Goal: Information Seeking & Learning: Check status

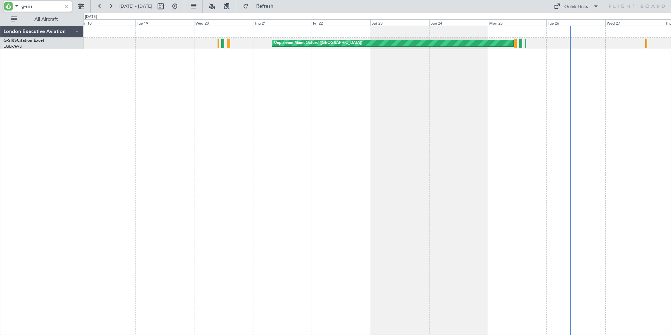
drag, startPoint x: 39, startPoint y: 6, endPoint x: -1, endPoint y: 1, distance: 41.0
click at [0, 1] on html "g-sirs [DATE] - [DATE] Refresh Quick Links All Aircraft Unplanned Maint [GEOGRA…" at bounding box center [335, 167] width 671 height 335
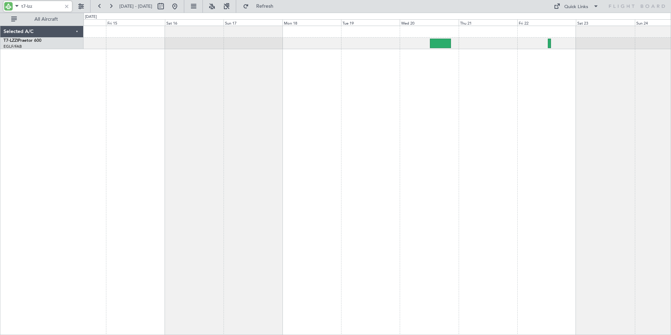
click at [403, 74] on div "Unplanned Maint [GEOGRAPHIC_DATA] ([GEOGRAPHIC_DATA])" at bounding box center [376, 180] width 587 height 309
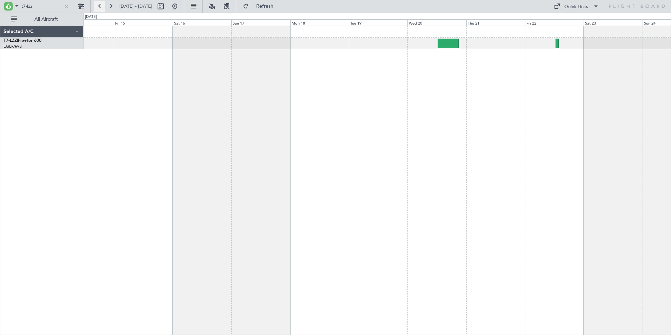
click at [100, 6] on button at bounding box center [99, 6] width 11 height 11
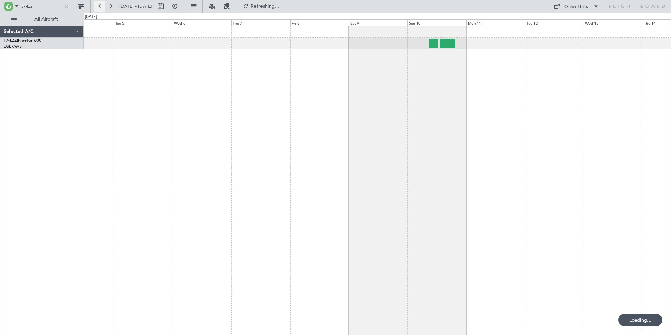
click at [100, 6] on button at bounding box center [99, 6] width 11 height 11
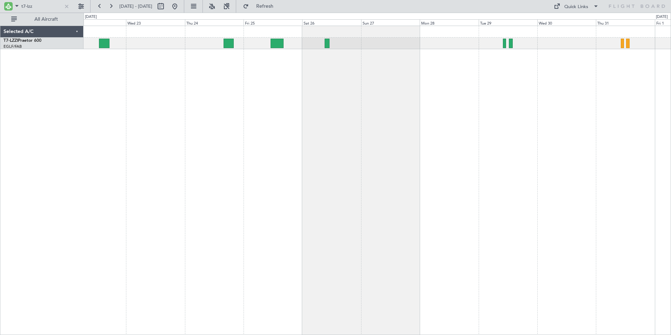
click at [344, 115] on div at bounding box center [376, 180] width 587 height 309
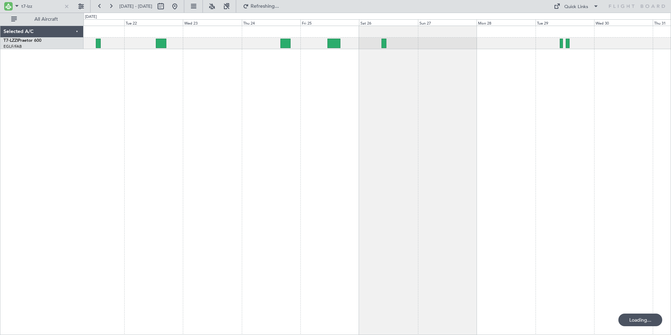
click at [228, 77] on div at bounding box center [376, 180] width 587 height 309
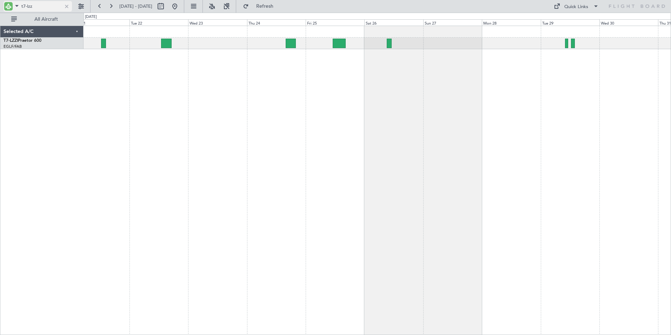
drag, startPoint x: 28, startPoint y: 7, endPoint x: 42, endPoint y: 7, distance: 14.0
click at [42, 7] on input "t7-lzz" at bounding box center [41, 6] width 40 height 11
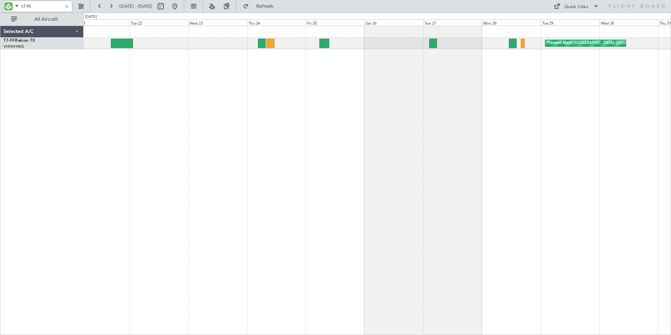
type input "t7-ffi"
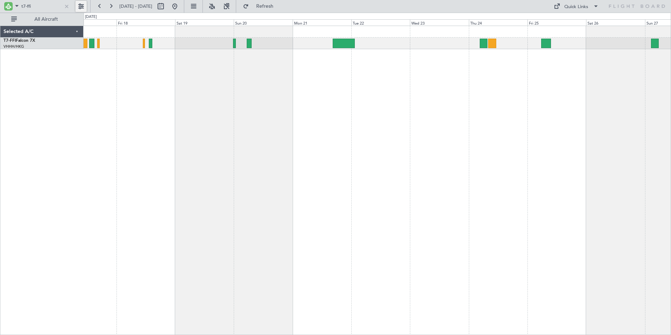
click at [385, 80] on div "Planned Maint [GEOGRAPHIC_DATA] ([GEOGRAPHIC_DATA] Intl)" at bounding box center [376, 180] width 587 height 309
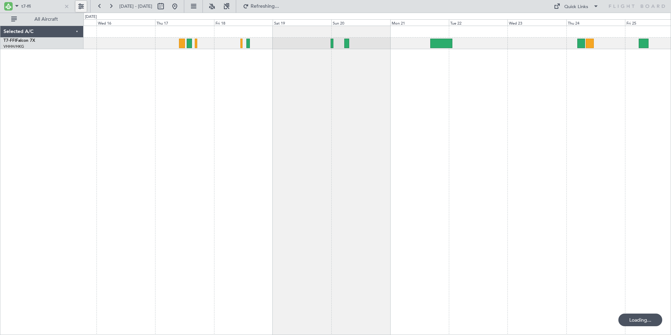
click at [248, 80] on div at bounding box center [376, 180] width 587 height 309
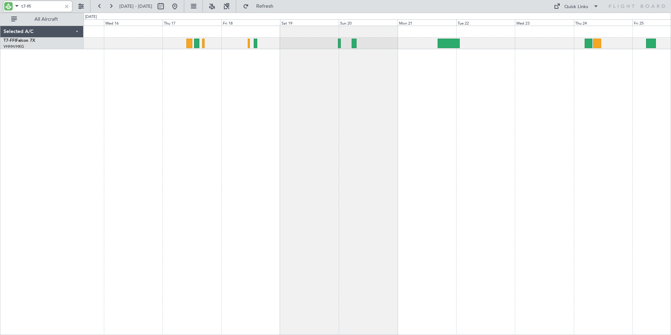
drag, startPoint x: 42, startPoint y: 6, endPoint x: -1, endPoint y: 8, distance: 43.9
click at [0, 8] on html "t7-ffi [DATE] - [DATE] Refresh Quick Links All Aircraft Selected A/C T7-FFI Fal…" at bounding box center [335, 167] width 671 height 335
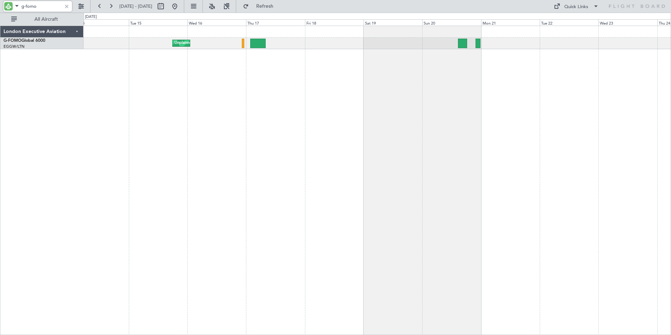
click at [289, 78] on div "Unplanned Maint [US_STATE] ([GEOGRAPHIC_DATA])" at bounding box center [376, 180] width 587 height 309
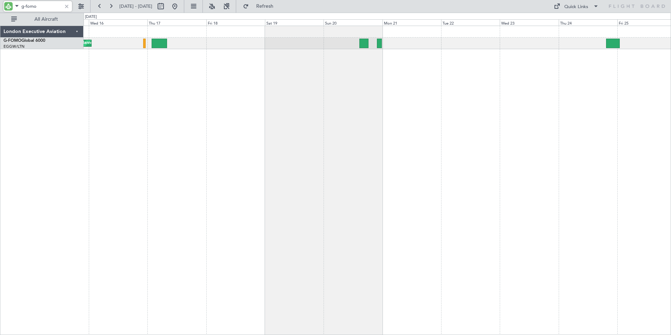
click at [262, 87] on div "Unplanned Maint [US_STATE] ([GEOGRAPHIC_DATA])" at bounding box center [376, 180] width 587 height 309
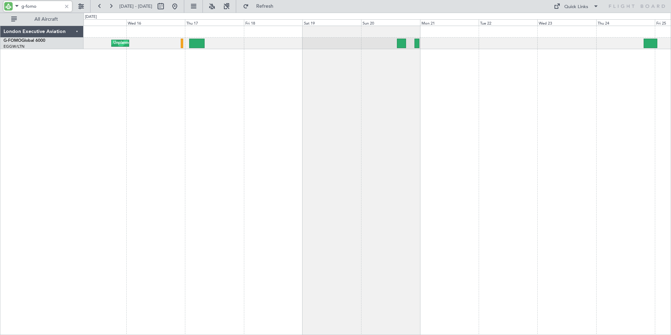
click at [282, 74] on div "Unplanned Maint [US_STATE] ([GEOGRAPHIC_DATA])" at bounding box center [376, 180] width 587 height 309
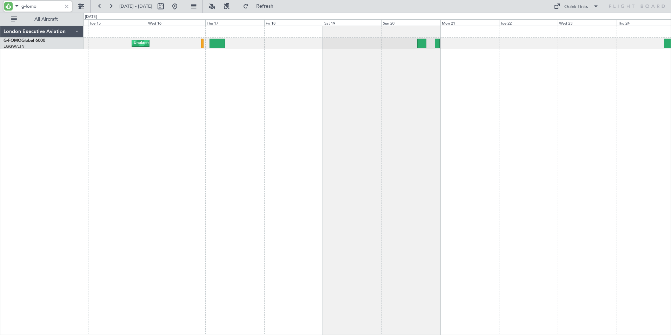
drag, startPoint x: 38, startPoint y: 9, endPoint x: 9, endPoint y: 4, distance: 30.0
click at [9, 4] on div "g-fomo" at bounding box center [38, 6] width 68 height 11
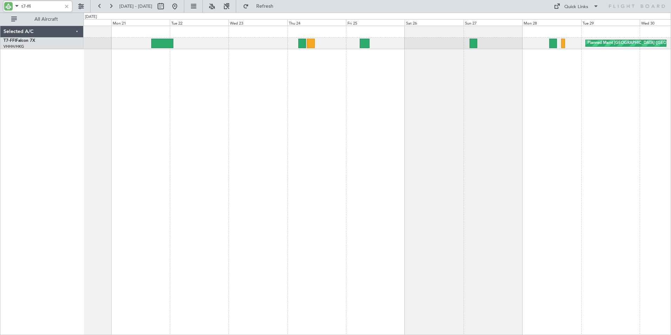
click at [116, 76] on div "Planned Maint [GEOGRAPHIC_DATA] ([GEOGRAPHIC_DATA] Intl)" at bounding box center [376, 180] width 587 height 309
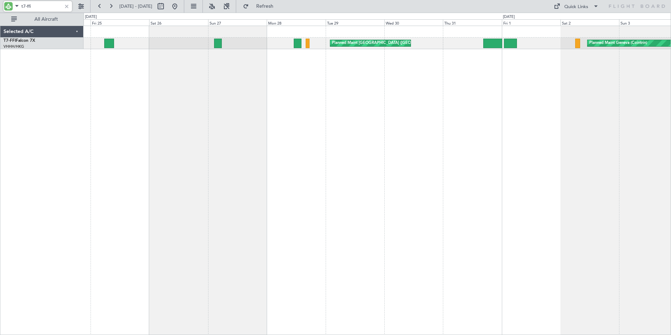
click at [176, 76] on div "Planned Maint [GEOGRAPHIC_DATA] ([GEOGRAPHIC_DATA] Intl) Planned Maint Geneva (…" at bounding box center [376, 180] width 587 height 309
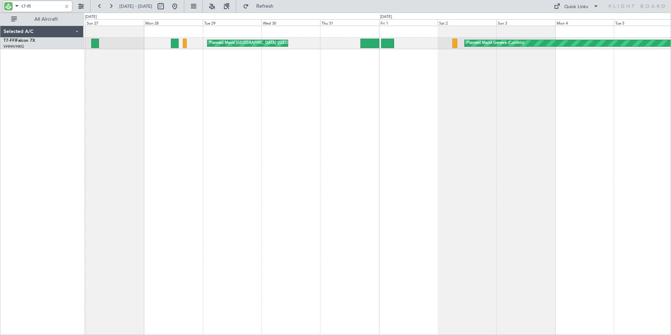
click at [335, 72] on div "Planned Maint [GEOGRAPHIC_DATA] ([GEOGRAPHIC_DATA] Intl) Planned Maint Geneva (…" at bounding box center [376, 180] width 587 height 309
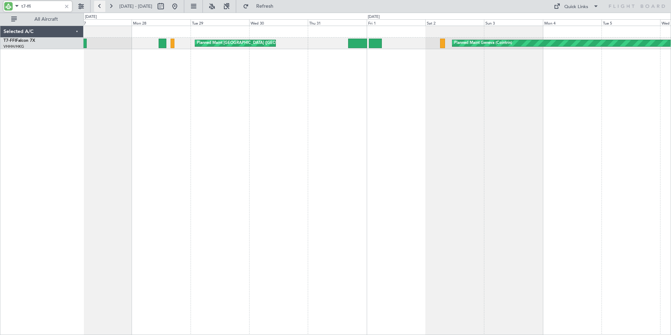
click at [99, 5] on button at bounding box center [99, 6] width 11 height 11
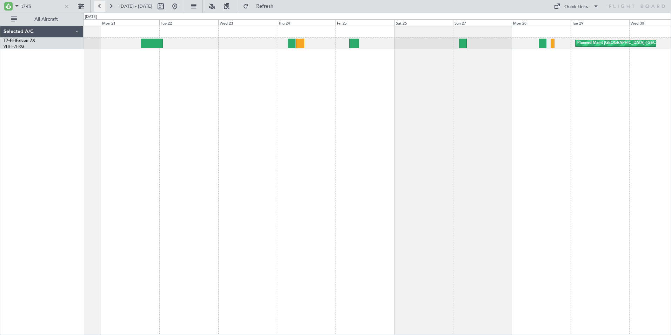
click at [99, 5] on button at bounding box center [99, 6] width 11 height 11
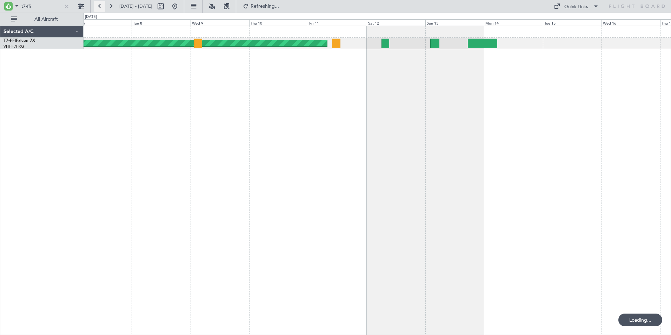
click at [99, 5] on button at bounding box center [99, 6] width 11 height 11
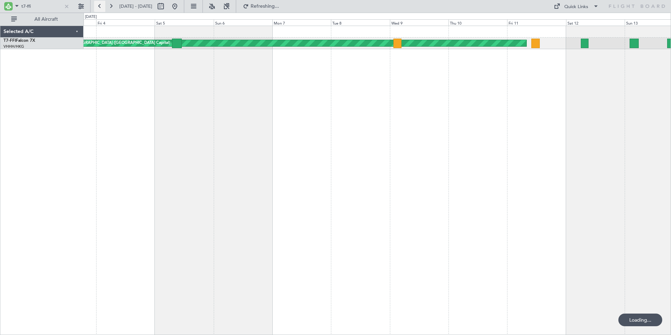
click at [99, 5] on button at bounding box center [99, 6] width 11 height 11
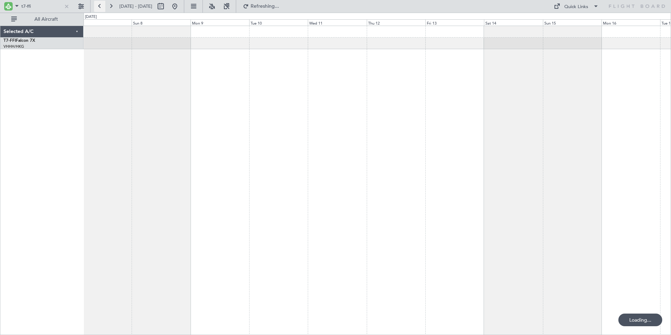
click at [99, 5] on button at bounding box center [99, 6] width 11 height 11
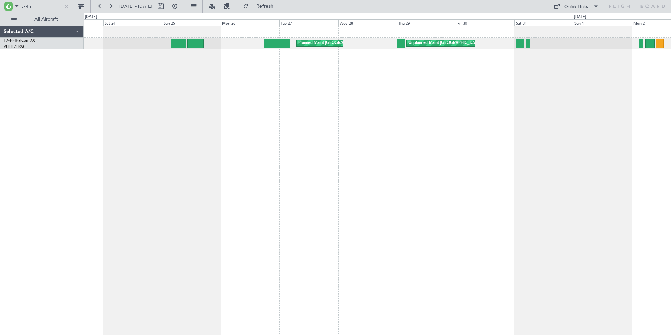
click at [427, 72] on div "Unplanned Maint [GEOGRAPHIC_DATA] ([GEOGRAPHIC_DATA] Intl) Planned Maint [GEOGR…" at bounding box center [376, 180] width 587 height 309
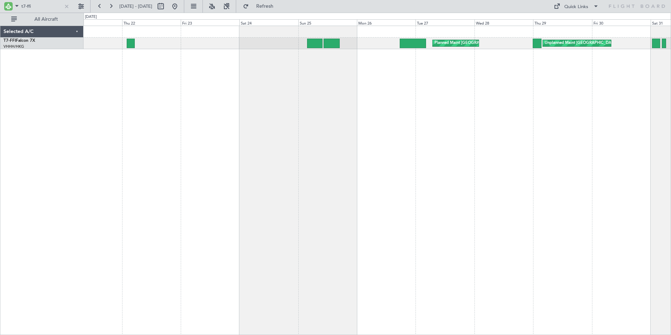
click at [280, 65] on div "Unplanned Maint [GEOGRAPHIC_DATA] ([GEOGRAPHIC_DATA] Intl) Planned Maint [GEOGR…" at bounding box center [376, 180] width 587 height 309
click at [111, 5] on button at bounding box center [110, 6] width 11 height 11
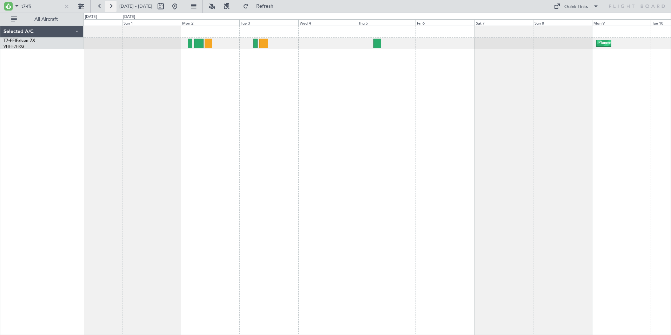
click at [111, 5] on button at bounding box center [110, 6] width 11 height 11
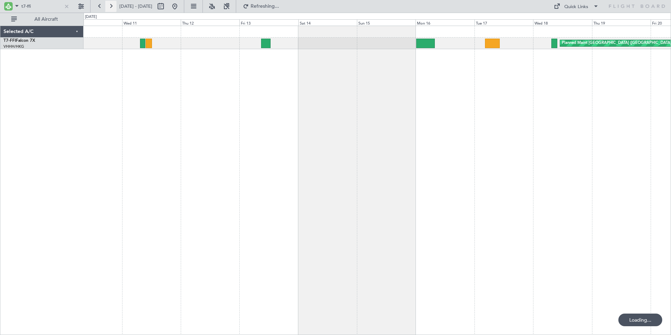
click at [111, 5] on button at bounding box center [110, 6] width 11 height 11
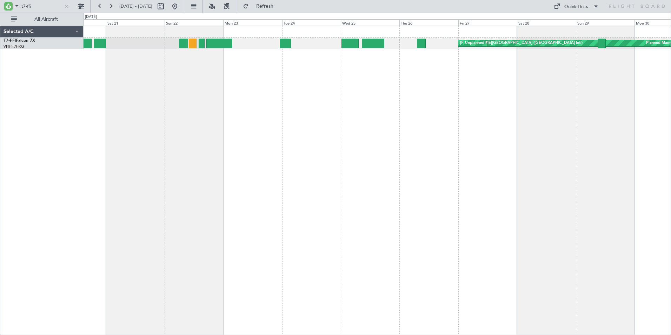
click at [377, 107] on div "[PERSON_NAME][GEOGRAPHIC_DATA] ([GEOGRAPHIC_DATA] Intl) Unplanned Maint [GEOGRA…" at bounding box center [376, 180] width 587 height 309
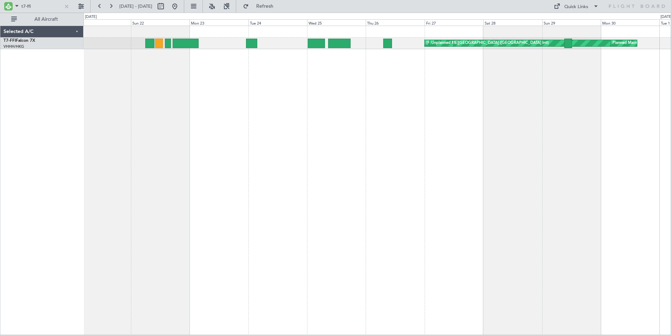
click at [337, 57] on div "[PERSON_NAME][GEOGRAPHIC_DATA] ([GEOGRAPHIC_DATA] Intl) Unplanned Maint [GEOGRA…" at bounding box center [376, 180] width 587 height 309
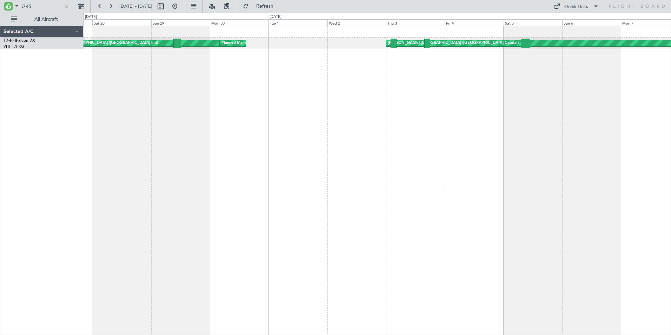
click at [107, 108] on div "[PERSON_NAME][GEOGRAPHIC_DATA] ([GEOGRAPHIC_DATA] Intl) Planned Maint [GEOGRAPH…" at bounding box center [376, 180] width 587 height 309
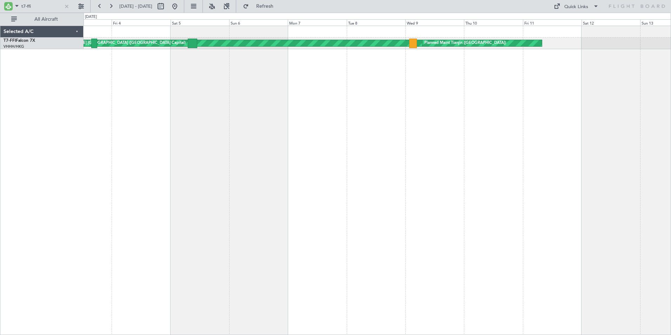
click at [145, 106] on div "[PERSON_NAME] [GEOGRAPHIC_DATA] ([GEOGRAPHIC_DATA] Capital) Planned Maint Tianj…" at bounding box center [376, 180] width 587 height 309
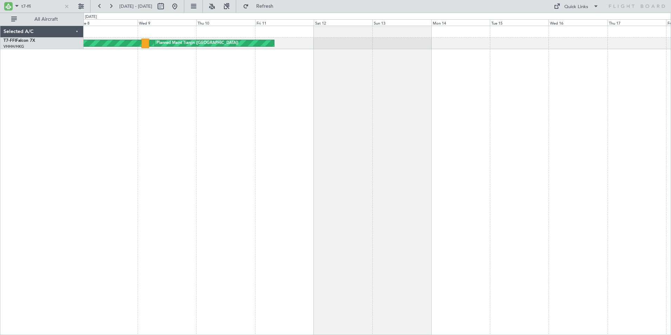
click at [178, 98] on div "[PERSON_NAME] [GEOGRAPHIC_DATA] ([GEOGRAPHIC_DATA] Capital) Planned Maint Tianj…" at bounding box center [376, 180] width 587 height 309
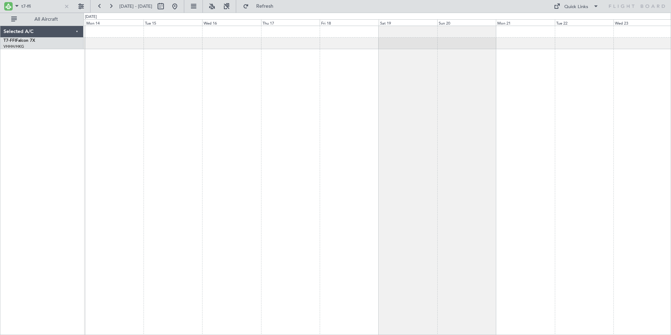
click at [74, 83] on div "Selected A/C T7-FFI Falcon 7X VHHH/HKG [GEOGRAPHIC_DATA] ([GEOGRAPHIC_DATA]) 0 …" at bounding box center [335, 174] width 671 height 322
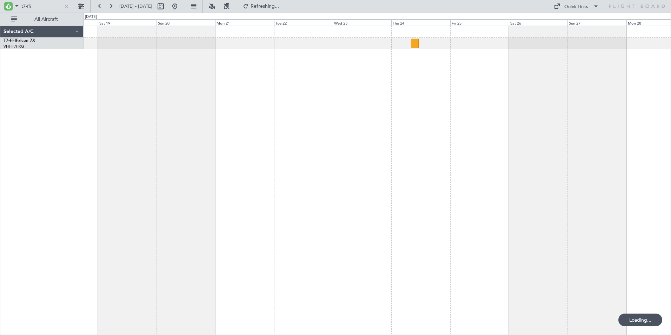
click at [146, 85] on div "Planned Maint [GEOGRAPHIC_DATA] ([GEOGRAPHIC_DATA] Intl)" at bounding box center [376, 180] width 587 height 309
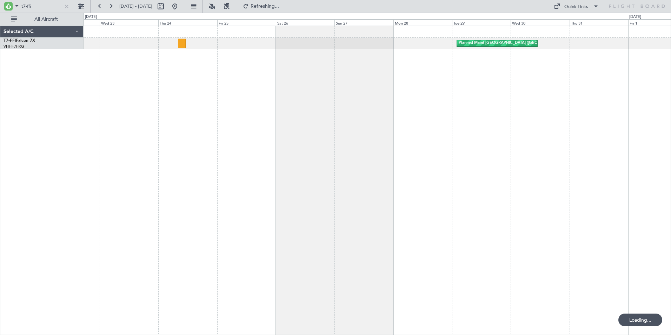
click at [205, 100] on div "Planned Maint [GEOGRAPHIC_DATA] ([GEOGRAPHIC_DATA] Intl) Planned Maint Geneva (…" at bounding box center [376, 180] width 587 height 309
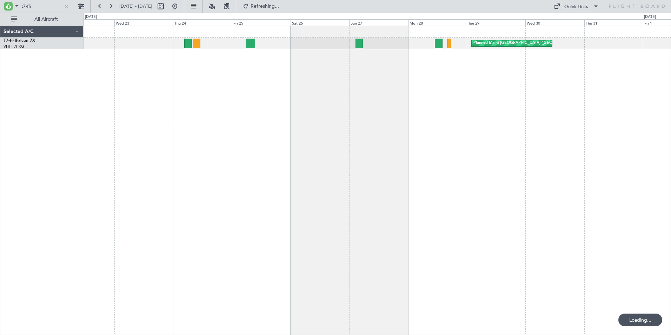
click at [431, 97] on div "Planned Maint [GEOGRAPHIC_DATA] ([GEOGRAPHIC_DATA] Intl) Planned Maint Geneva (…" at bounding box center [376, 180] width 587 height 309
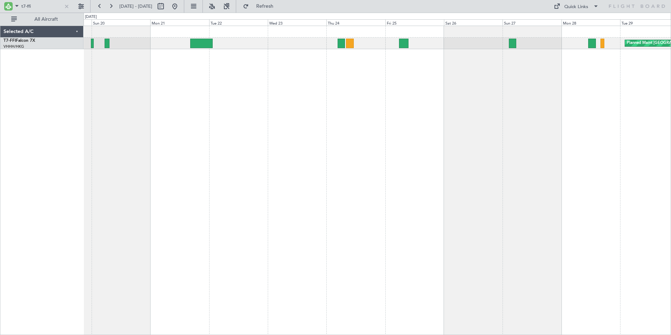
click at [319, 98] on div "Planned Maint [GEOGRAPHIC_DATA] ([GEOGRAPHIC_DATA] Intl)" at bounding box center [376, 180] width 587 height 309
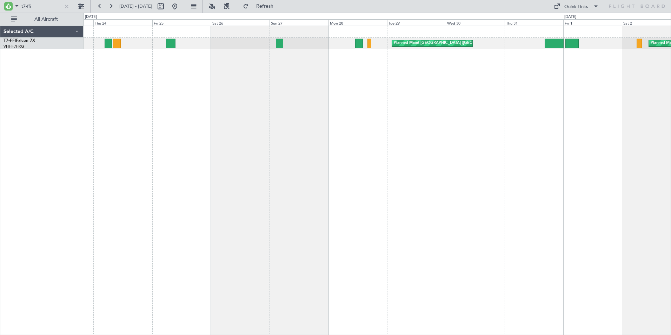
click at [146, 93] on div "Planned Maint [GEOGRAPHIC_DATA] ([GEOGRAPHIC_DATA] Intl) Planned Maint Geneva (…" at bounding box center [376, 180] width 587 height 309
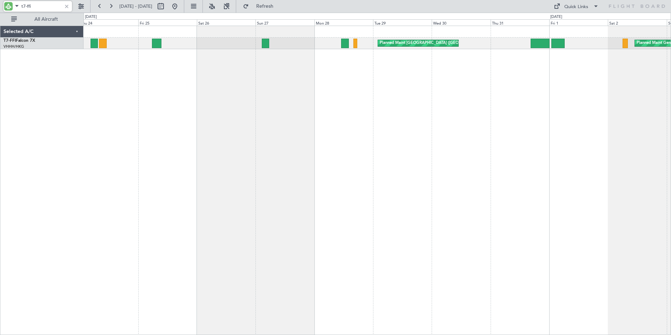
drag, startPoint x: 28, startPoint y: 5, endPoint x: 55, endPoint y: 11, distance: 28.3
click at [55, 10] on input "t7-ffi" at bounding box center [41, 6] width 40 height 11
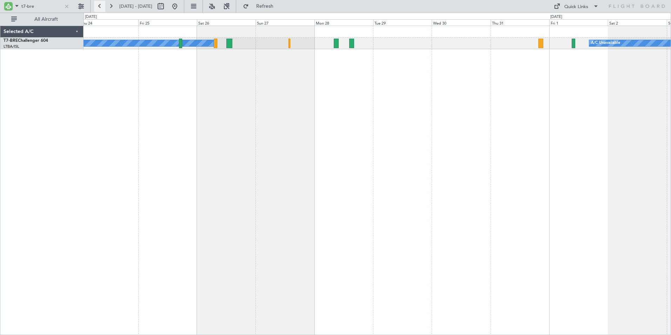
click at [101, 5] on button at bounding box center [99, 6] width 11 height 11
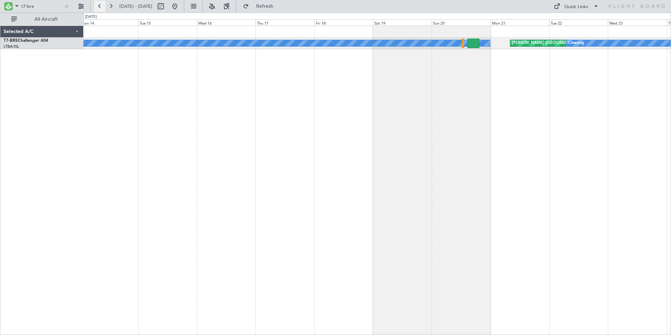
click at [101, 5] on button at bounding box center [99, 6] width 11 height 11
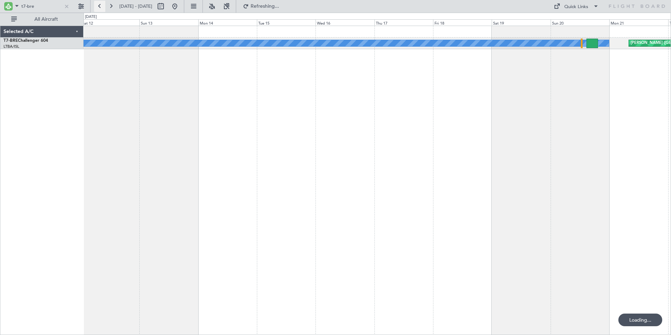
click at [101, 5] on button at bounding box center [99, 6] width 11 height 11
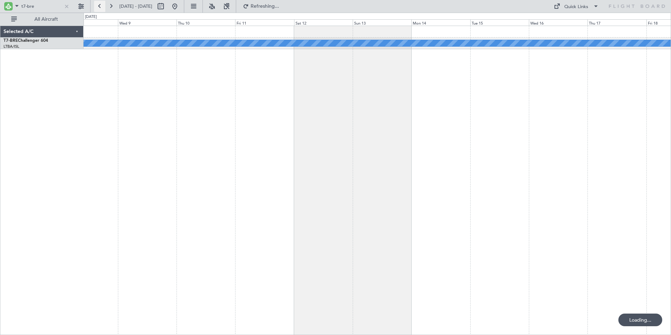
click at [101, 5] on button at bounding box center [99, 6] width 11 height 11
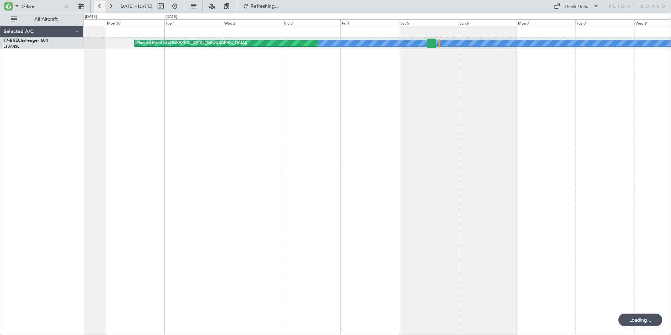
click at [101, 5] on button at bounding box center [99, 6] width 11 height 11
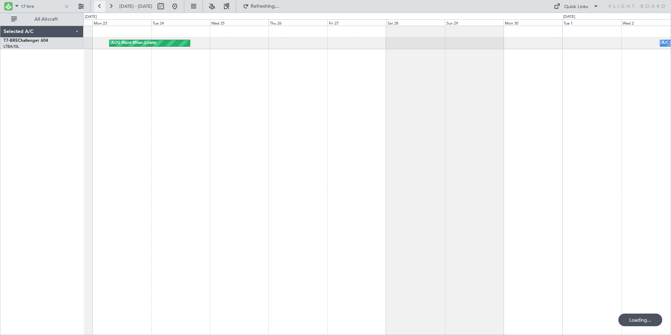
click at [101, 5] on button at bounding box center [99, 6] width 11 height 11
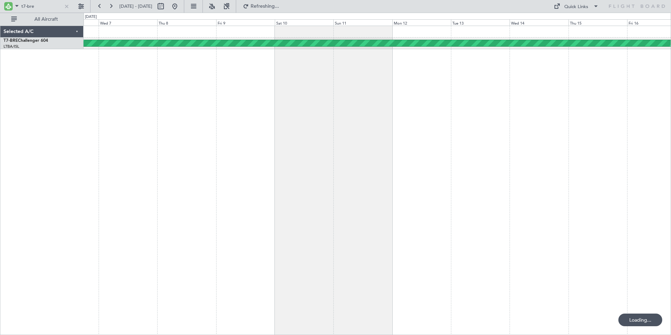
click at [60, 84] on div "Planned Maint [GEOGRAPHIC_DATA] (Ataturk) Selected A/C T7-BRE Challenger 604 LT…" at bounding box center [335, 174] width 671 height 322
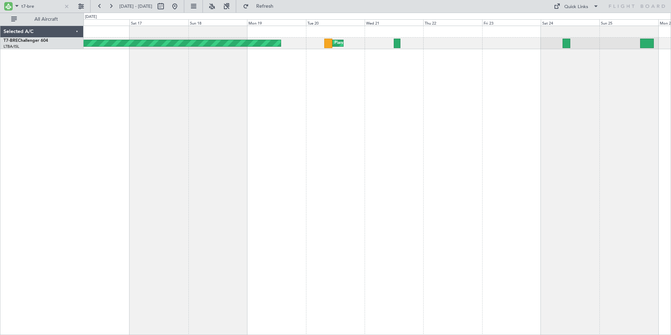
click at [200, 88] on div "Planned Maint [GEOGRAPHIC_DATA] (Ataturk) [GEOGRAPHIC_DATA] ([GEOGRAPHIC_DATA])…" at bounding box center [376, 180] width 587 height 309
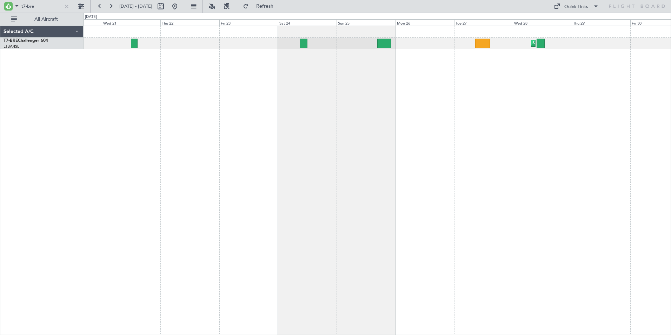
click at [174, 95] on div "Unplanned Maint [GEOGRAPHIC_DATA] ([PERSON_NAME] Intl) [GEOGRAPHIC_DATA] ([GEOG…" at bounding box center [376, 180] width 587 height 309
drag, startPoint x: 28, startPoint y: 5, endPoint x: 49, endPoint y: 5, distance: 21.0
click at [49, 5] on input "t7-bre" at bounding box center [41, 6] width 40 height 11
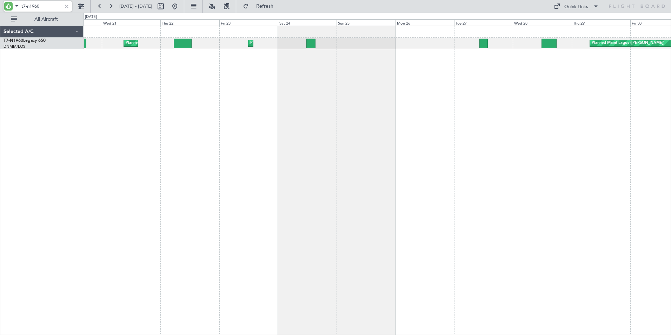
type input "t7-n1960"
click at [112, 5] on button at bounding box center [110, 6] width 11 height 11
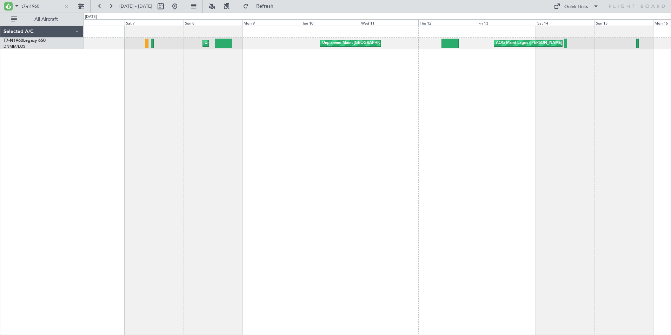
click at [173, 126] on div "Unplanned Maint Lagos ([GEOGRAPHIC_DATA][PERSON_NAME]) Unplanned Maint [GEOGRAP…" at bounding box center [376, 180] width 587 height 309
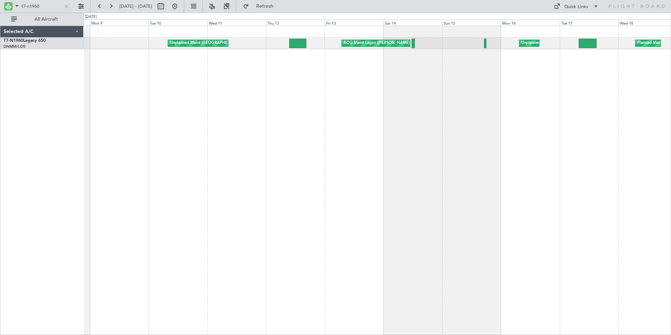
click at [214, 111] on div "Unplanned Maint [GEOGRAPHIC_DATA] ([GEOGRAPHIC_DATA]) AOG Maint Lagos ([PERSON_…" at bounding box center [376, 180] width 587 height 309
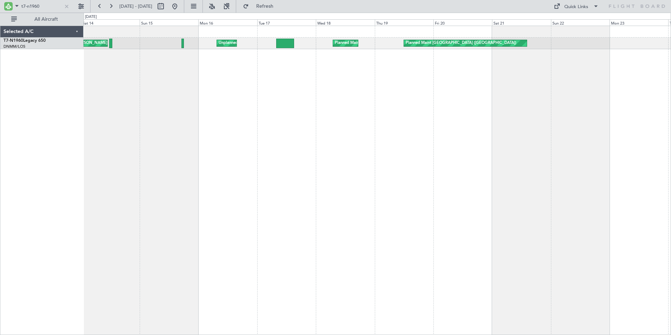
click at [198, 88] on div "AOG Maint Lagos ([PERSON_NAME]) Unplanned Maint [GEOGRAPHIC_DATA] ([PERSON_NAME…" at bounding box center [376, 180] width 587 height 309
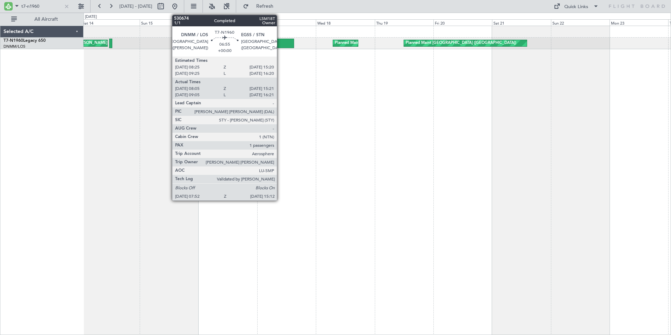
click at [280, 45] on div at bounding box center [285, 43] width 18 height 9
click at [280, 42] on div at bounding box center [285, 43] width 18 height 9
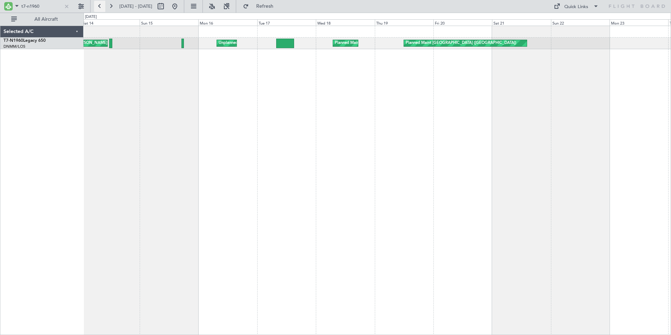
click at [98, 6] on button at bounding box center [99, 6] width 11 height 11
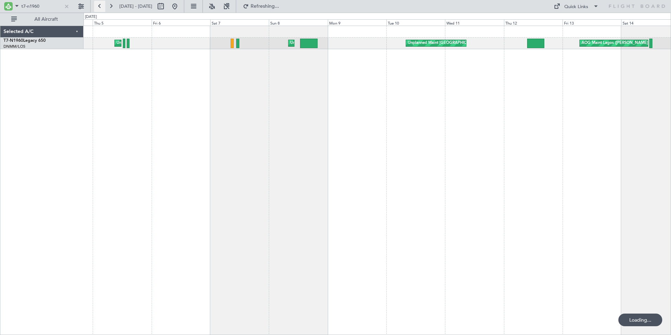
click at [98, 6] on button at bounding box center [99, 6] width 11 height 11
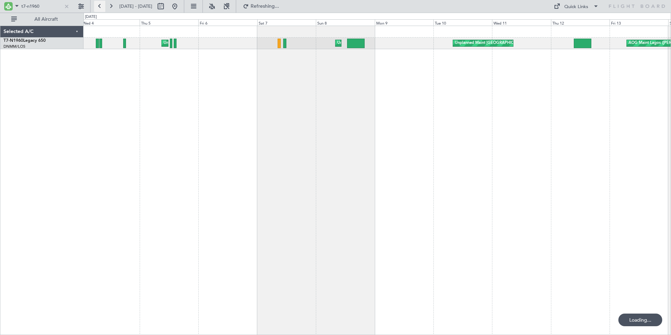
click at [98, 6] on button at bounding box center [99, 6] width 11 height 11
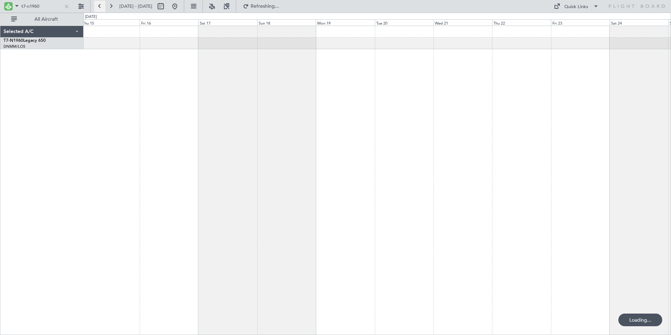
click at [98, 6] on button at bounding box center [99, 6] width 11 height 11
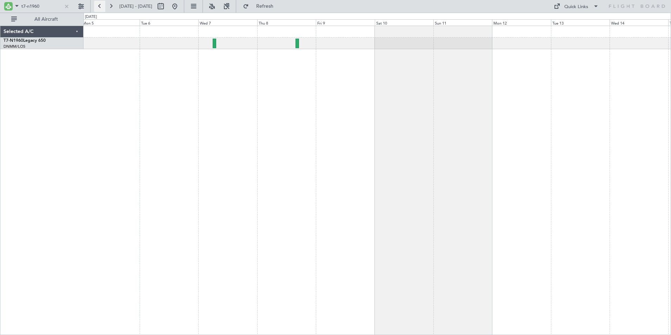
click at [99, 6] on button at bounding box center [99, 6] width 11 height 11
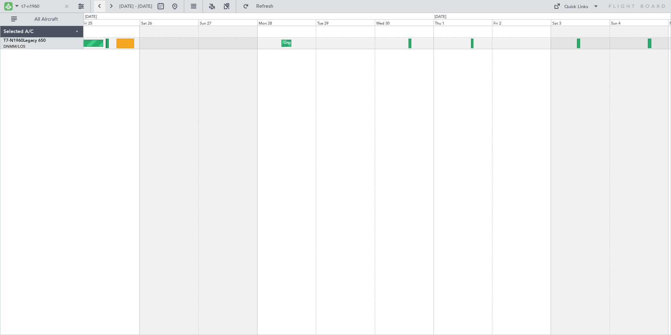
click at [101, 5] on button at bounding box center [99, 6] width 11 height 11
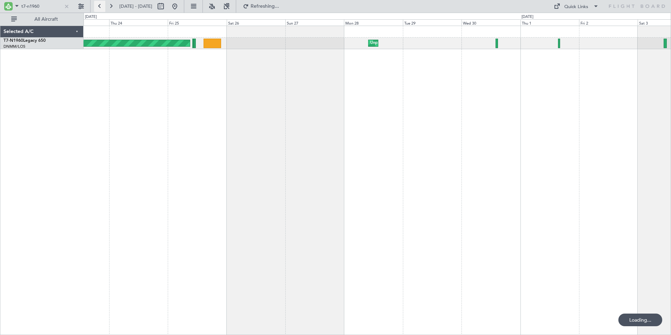
click at [101, 5] on button at bounding box center [99, 6] width 11 height 11
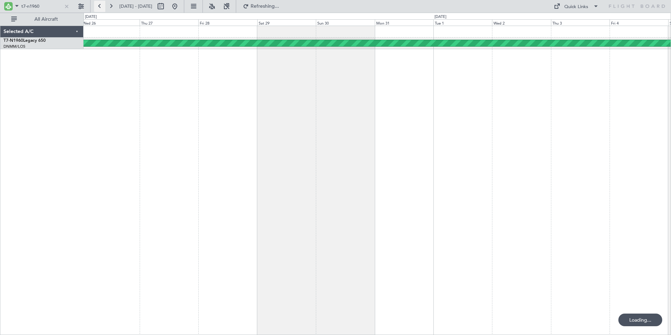
click at [101, 5] on button at bounding box center [99, 6] width 11 height 11
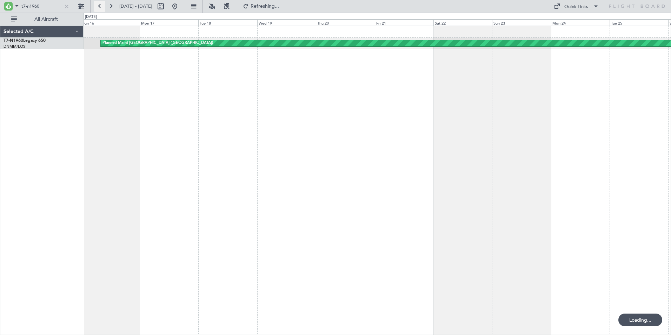
click at [101, 5] on button at bounding box center [99, 6] width 11 height 11
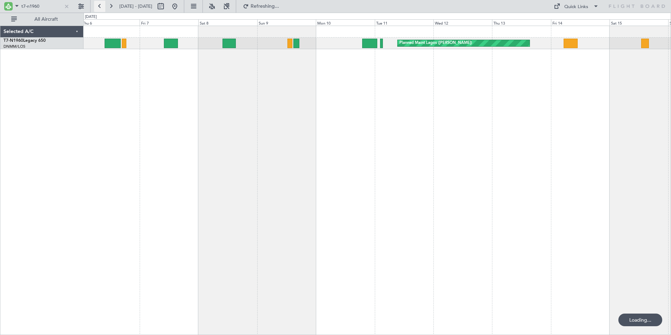
click at [101, 5] on button at bounding box center [99, 6] width 11 height 11
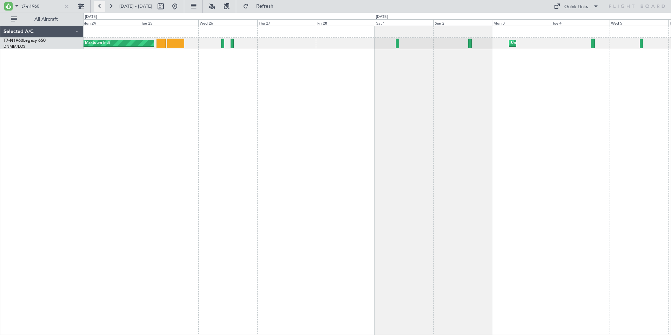
click at [99, 3] on button at bounding box center [99, 6] width 11 height 11
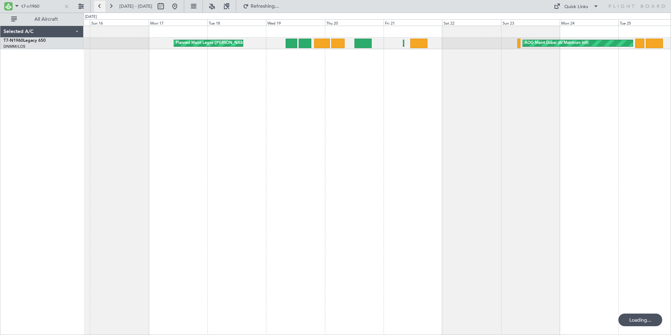
click at [99, 3] on button at bounding box center [99, 6] width 11 height 11
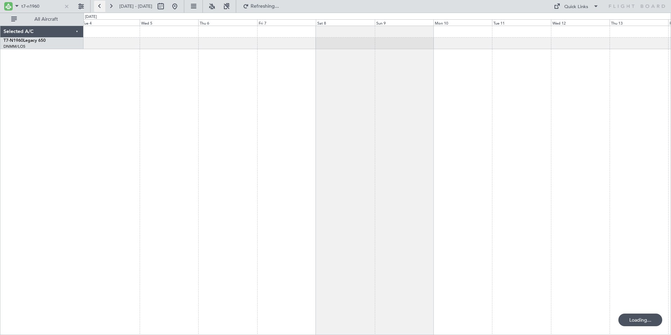
click at [99, 3] on button at bounding box center [99, 6] width 11 height 11
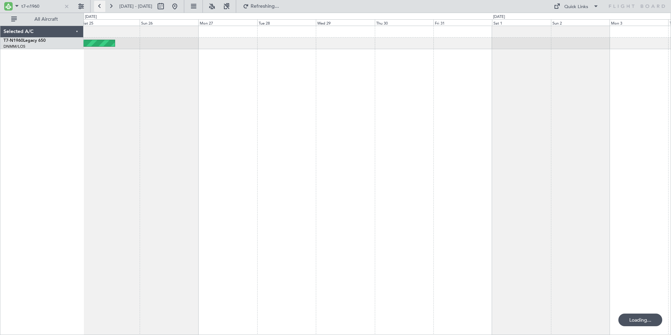
click at [99, 3] on button at bounding box center [99, 6] width 11 height 11
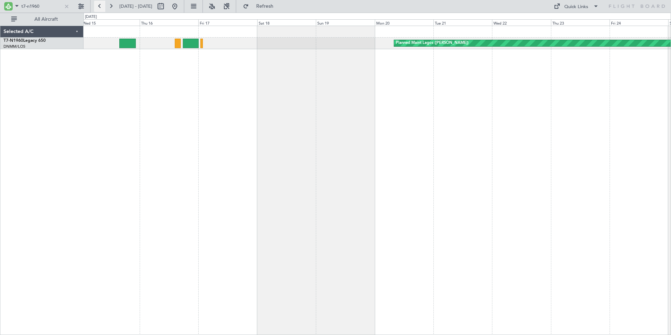
click at [100, 5] on button at bounding box center [99, 6] width 11 height 11
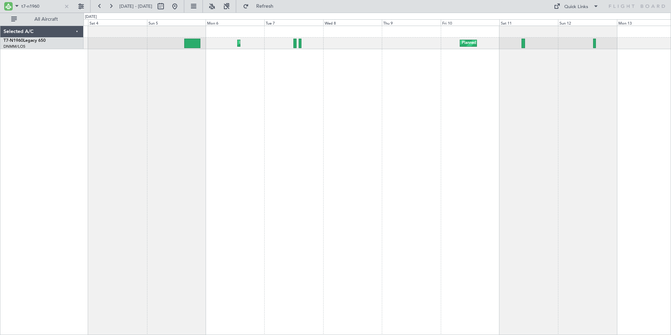
click at [222, 71] on div "Planned Maint Lagos ([PERSON_NAME]) Planned Maint [GEOGRAPHIC_DATA] ([PERSON_NA…" at bounding box center [376, 180] width 587 height 309
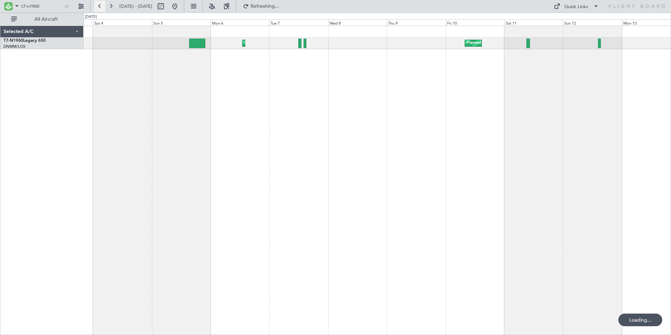
click at [100, 4] on button at bounding box center [99, 6] width 11 height 11
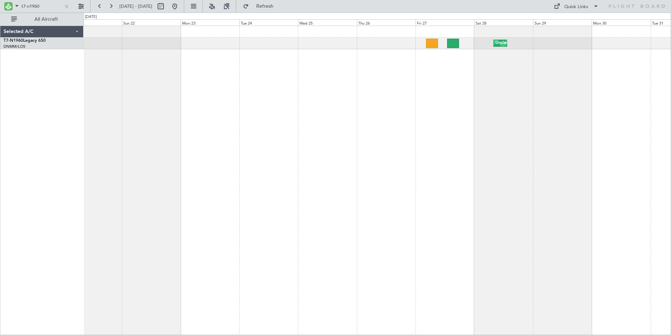
click at [429, 78] on div "Unplanned Maint Lagos ([GEOGRAPHIC_DATA][PERSON_NAME])" at bounding box center [376, 180] width 587 height 309
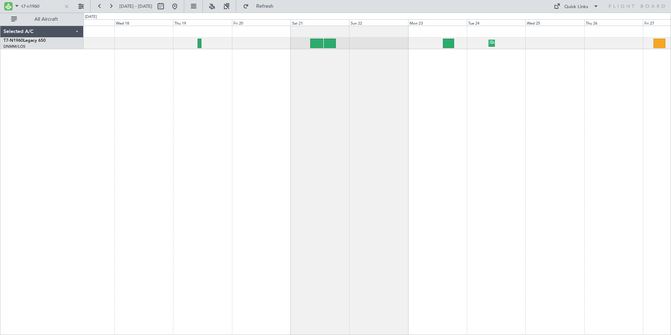
click at [368, 80] on div "Unplanned Maint Lagos ([GEOGRAPHIC_DATA][PERSON_NAME]) Unplanned Maint [GEOGRAP…" at bounding box center [376, 180] width 587 height 309
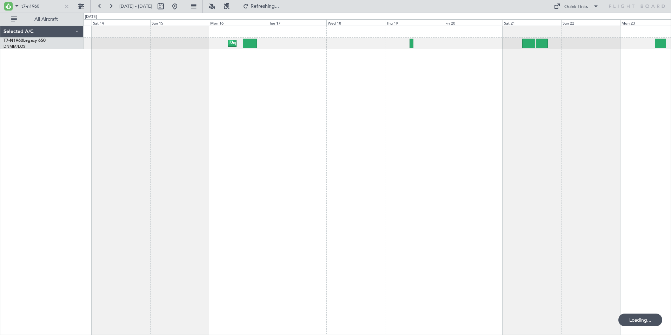
click at [299, 78] on div "Unplanned Maint Lagos ([GEOGRAPHIC_DATA][PERSON_NAME]) Unplanned Maint [GEOGRAP…" at bounding box center [376, 180] width 587 height 309
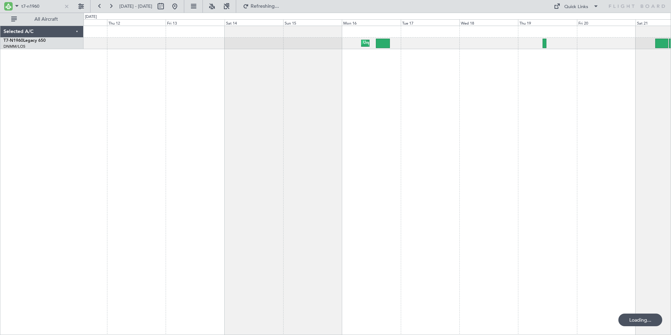
click at [247, 62] on div "Unplanned Maint Lagos ([GEOGRAPHIC_DATA][PERSON_NAME])" at bounding box center [376, 180] width 587 height 309
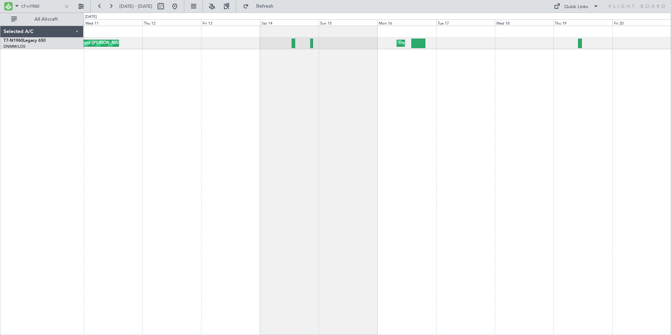
click at [214, 71] on div "Unplanned Maint Lagos ([GEOGRAPHIC_DATA][PERSON_NAME]) Planned Maint [GEOGRAPHI…" at bounding box center [376, 180] width 587 height 309
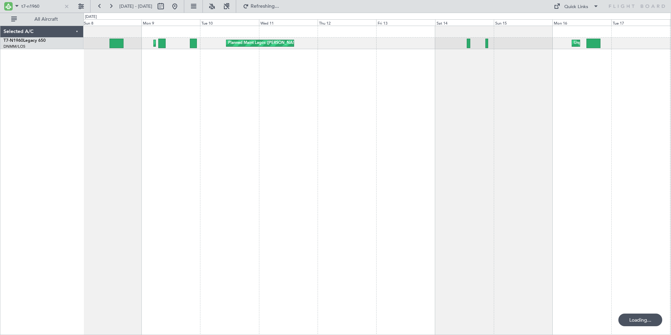
click at [283, 66] on div "Unplanned Maint Lagos ([GEOGRAPHIC_DATA][PERSON_NAME]) Planned Maint [GEOGRAPHI…" at bounding box center [376, 180] width 587 height 309
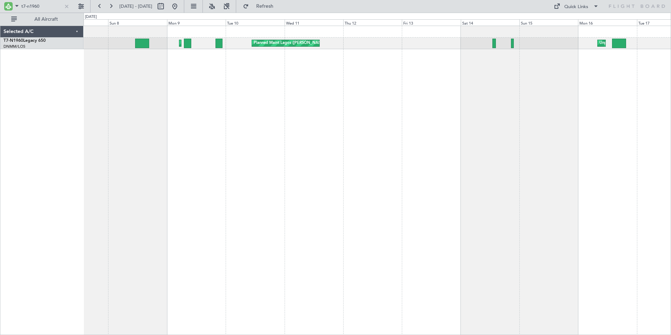
click at [218, 76] on div "Unplanned Maint Lagos ([GEOGRAPHIC_DATA][PERSON_NAME]) Planned Maint [GEOGRAPHI…" at bounding box center [376, 180] width 587 height 309
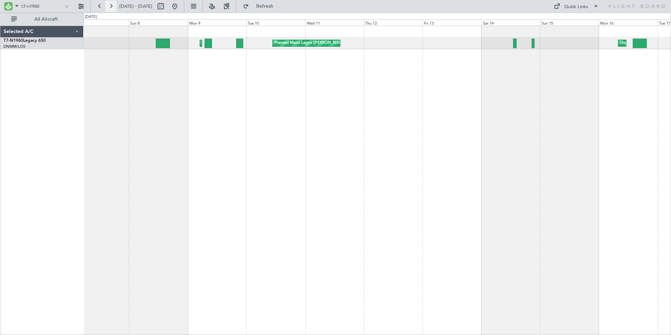
click at [112, 7] on button at bounding box center [110, 6] width 11 height 11
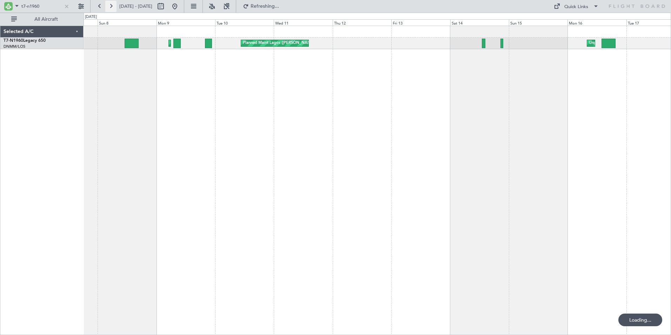
click at [112, 7] on button at bounding box center [110, 6] width 11 height 11
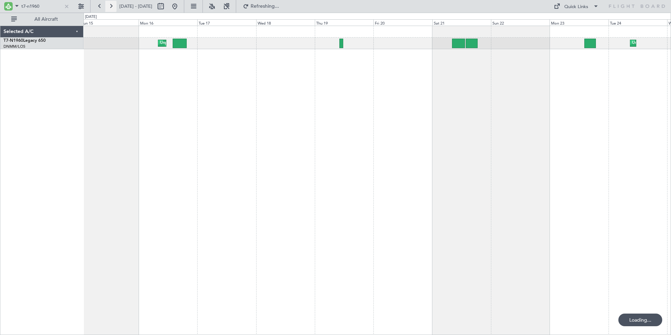
click at [112, 7] on button at bounding box center [110, 6] width 11 height 11
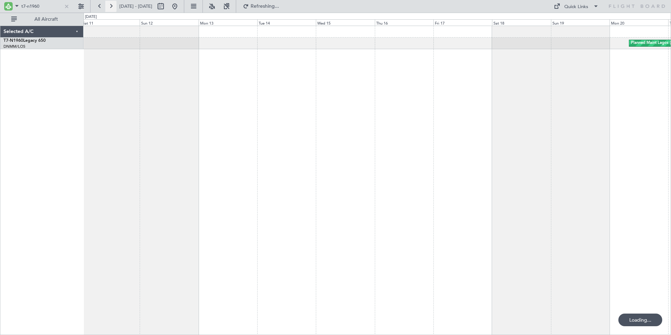
click at [112, 7] on button at bounding box center [110, 6] width 11 height 11
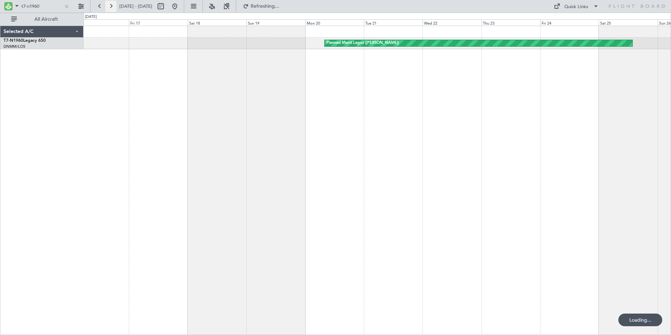
click at [112, 7] on button at bounding box center [110, 6] width 11 height 11
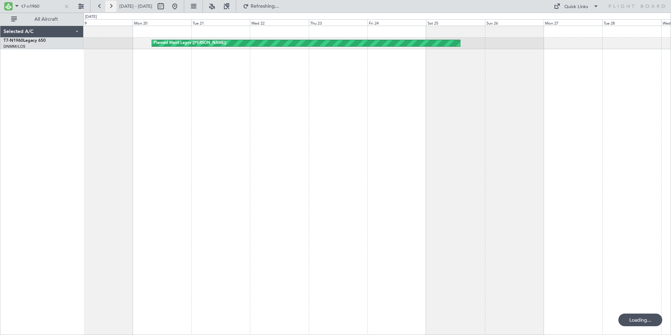
click at [112, 7] on button at bounding box center [110, 6] width 11 height 11
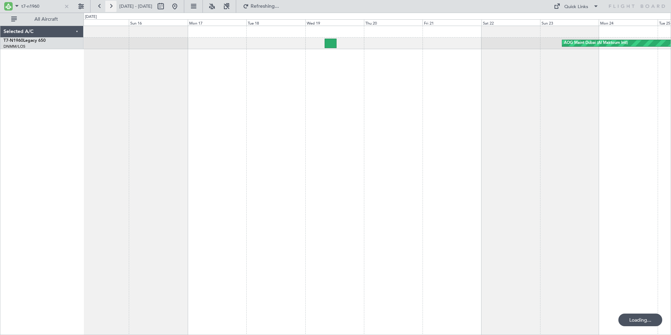
click at [112, 7] on button at bounding box center [110, 6] width 11 height 11
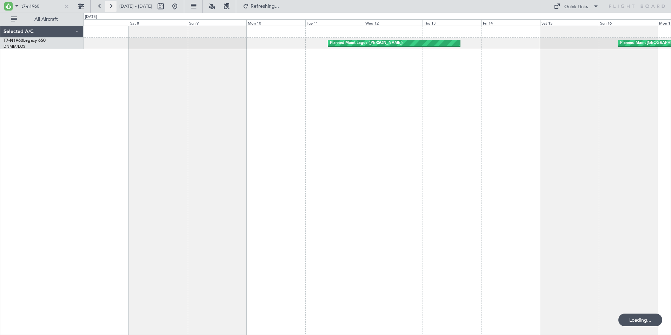
click at [112, 7] on button at bounding box center [110, 6] width 11 height 11
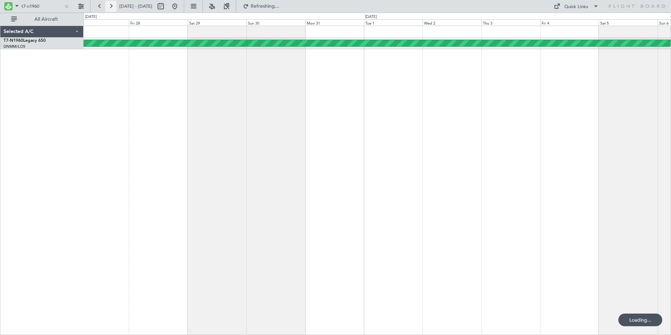
click at [112, 7] on button at bounding box center [110, 6] width 11 height 11
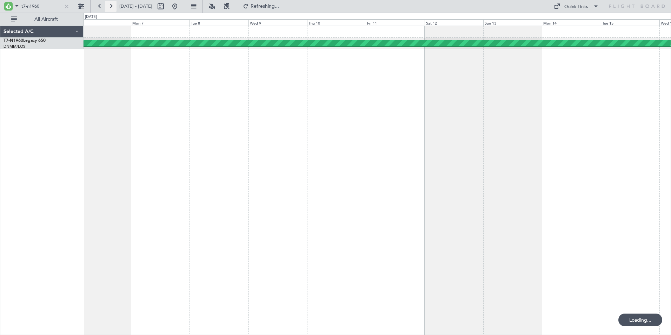
click at [112, 7] on button at bounding box center [110, 6] width 11 height 11
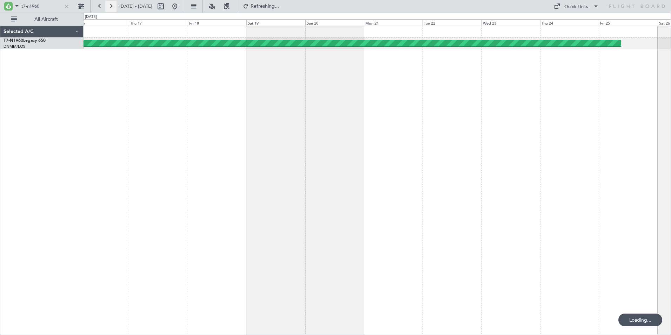
click at [112, 7] on button at bounding box center [110, 6] width 11 height 11
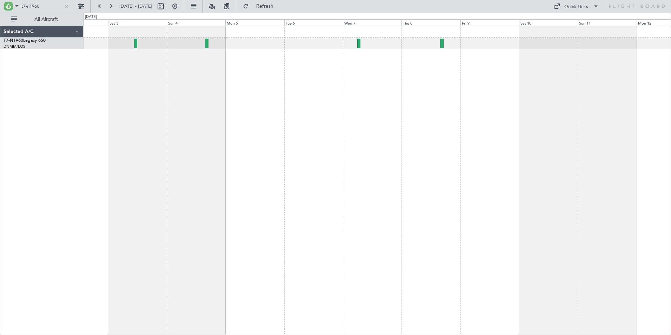
click at [27, 117] on div "Selected A/C T7-N1960 Legacy 650 DNMM/[GEOGRAPHIC_DATA] ([PERSON_NAME]) 0 0 Fri…" at bounding box center [335, 174] width 671 height 322
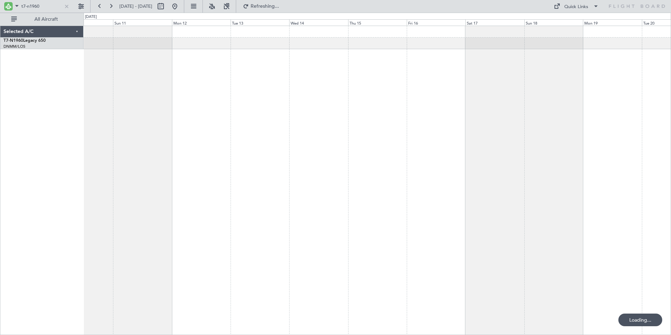
click at [53, 125] on div "Selected A/C T7-N1960 Legacy 650 DNMM/[GEOGRAPHIC_DATA] ([PERSON_NAME]) 0 0 Sat…" at bounding box center [335, 174] width 671 height 322
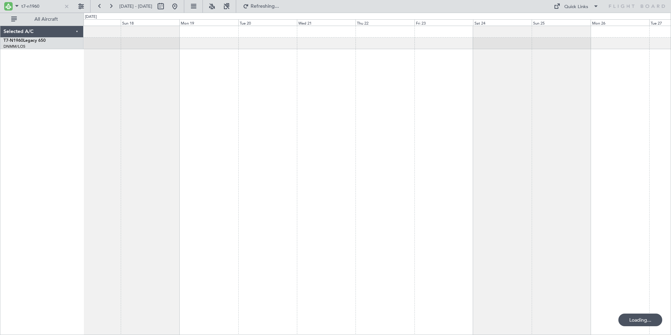
click at [45, 132] on div "Planned Maint Lagos ([PERSON_NAME]) Selected A/C T7-N1960 Legacy 650 DNMM/[GEOG…" at bounding box center [335, 174] width 671 height 322
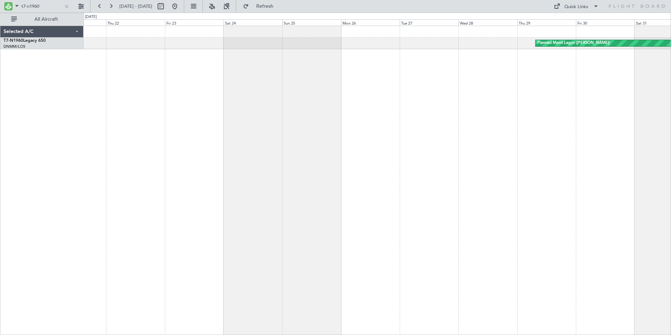
click at [184, 129] on div "Planned Maint Lagos ([PERSON_NAME])" at bounding box center [376, 180] width 587 height 309
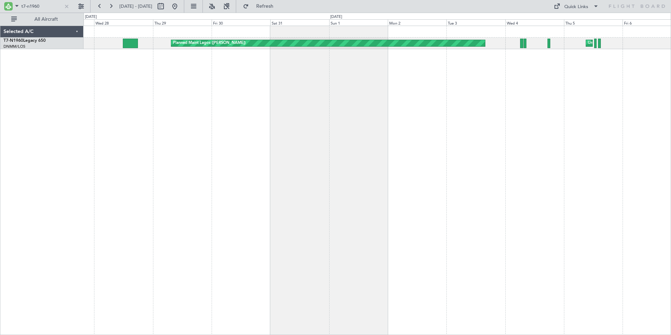
click at [142, 85] on div "Planned Maint Lagos ([PERSON_NAME]) Unplanned Maint [GEOGRAPHIC_DATA] ([PERSON_…" at bounding box center [376, 180] width 587 height 309
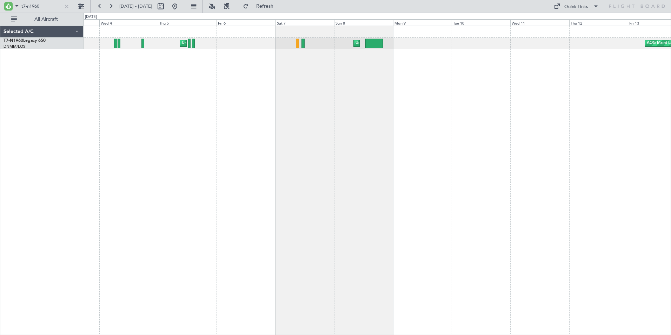
click at [69, 81] on div "Unplanned Maint Lagos ([GEOGRAPHIC_DATA][PERSON_NAME]) Unplanned Maint [GEOGRAP…" at bounding box center [335, 174] width 671 height 322
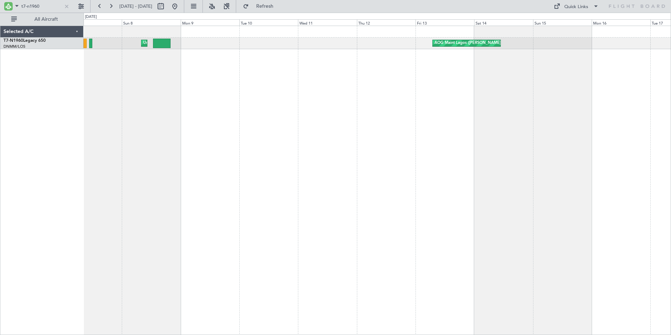
click at [159, 88] on div "Unplanned Maint Lagos ([GEOGRAPHIC_DATA][PERSON_NAME]) AOG Maint Lagos ([PERSON…" at bounding box center [376, 180] width 587 height 309
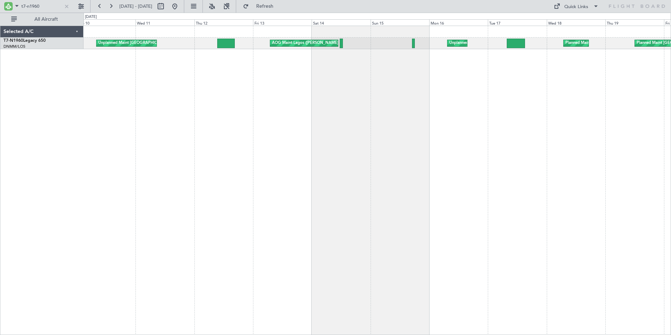
click at [310, 80] on div "AOG Maint Lagos ([PERSON_NAME]) Unplanned Maint [GEOGRAPHIC_DATA] ([PERSON_NAME…" at bounding box center [376, 180] width 587 height 309
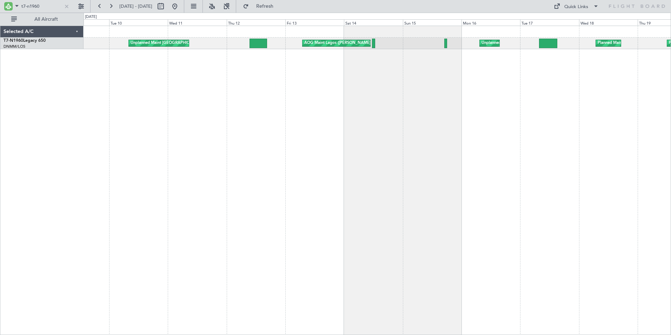
click at [347, 79] on div "AOG Maint Lagos ([PERSON_NAME]) Planned Maint [GEOGRAPHIC_DATA] ([GEOGRAPHIC_DA…" at bounding box center [376, 180] width 587 height 309
click at [99, 4] on button at bounding box center [99, 6] width 11 height 11
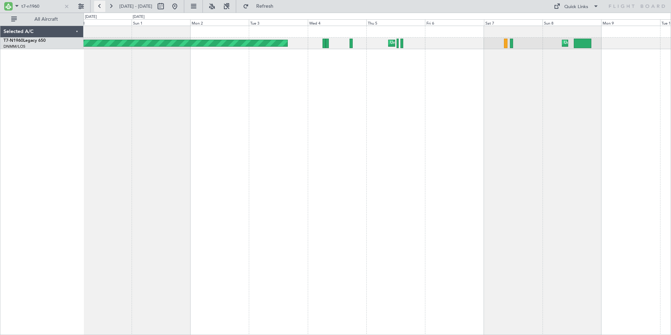
click at [99, 4] on button at bounding box center [99, 6] width 11 height 11
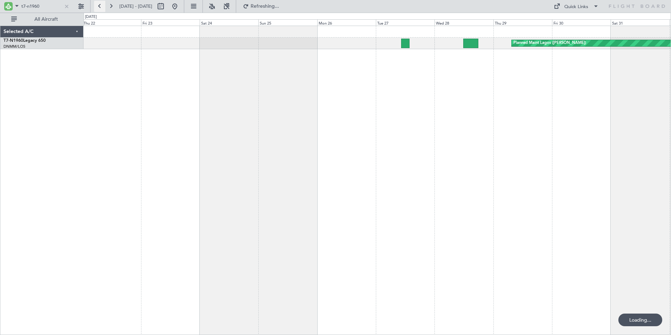
click at [99, 4] on button at bounding box center [99, 6] width 11 height 11
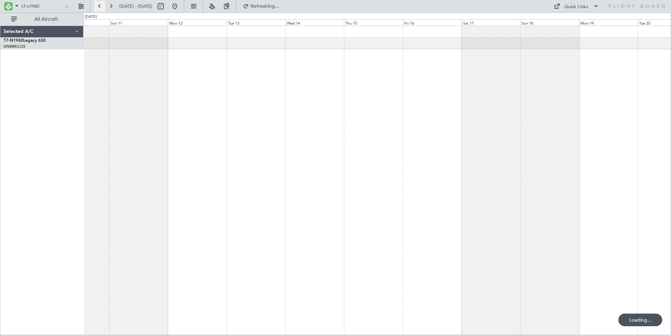
click at [99, 4] on button at bounding box center [99, 6] width 11 height 11
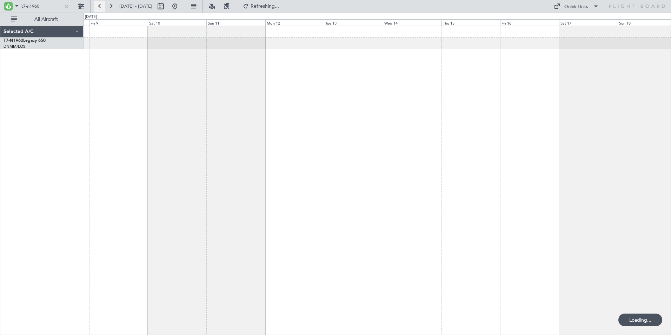
click at [99, 4] on button at bounding box center [99, 6] width 11 height 11
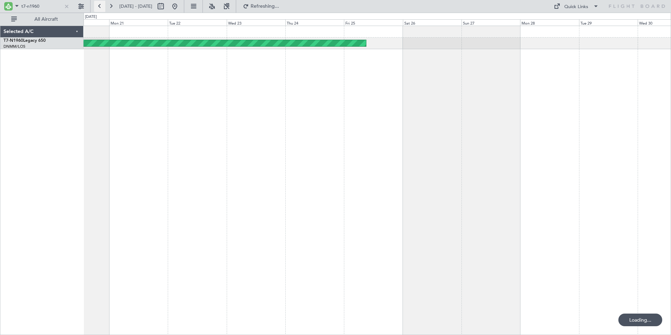
click at [99, 4] on button at bounding box center [99, 6] width 11 height 11
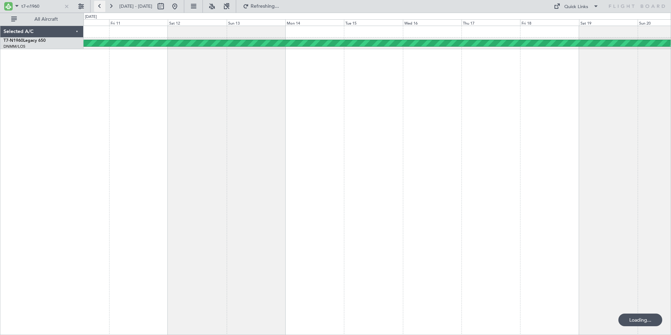
click at [99, 4] on button at bounding box center [99, 6] width 11 height 11
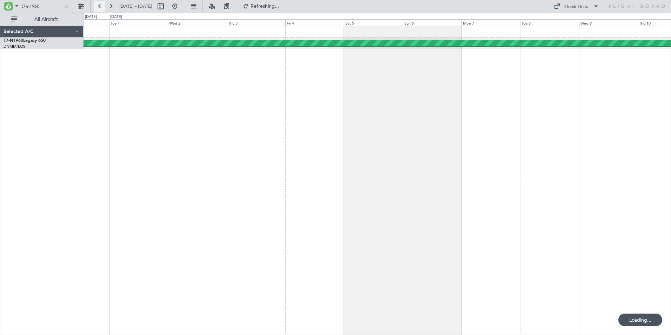
click at [99, 4] on button at bounding box center [99, 6] width 11 height 11
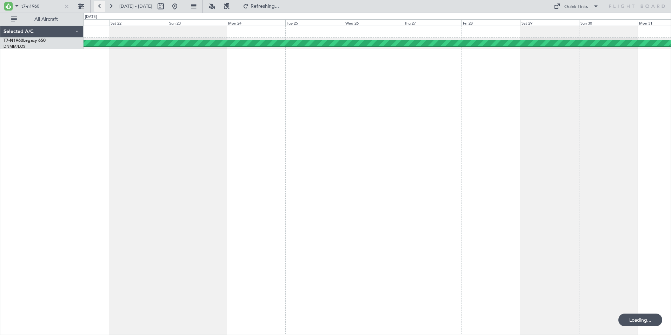
click at [99, 4] on button at bounding box center [99, 6] width 11 height 11
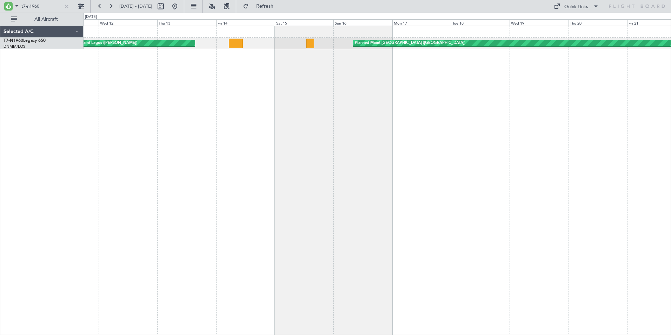
click at [452, 97] on div "Planned Maint [GEOGRAPHIC_DATA] ([GEOGRAPHIC_DATA]) Planned Maint [GEOGRAPHIC_D…" at bounding box center [376, 180] width 587 height 309
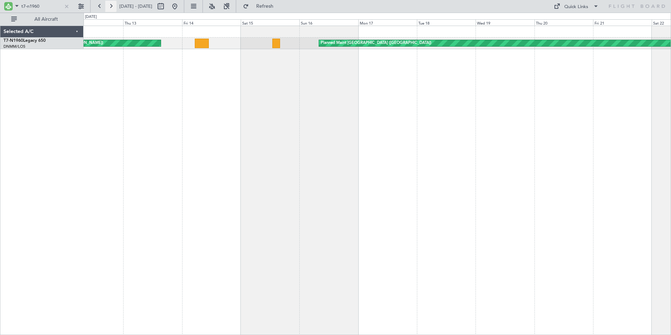
click at [111, 5] on button at bounding box center [110, 6] width 11 height 11
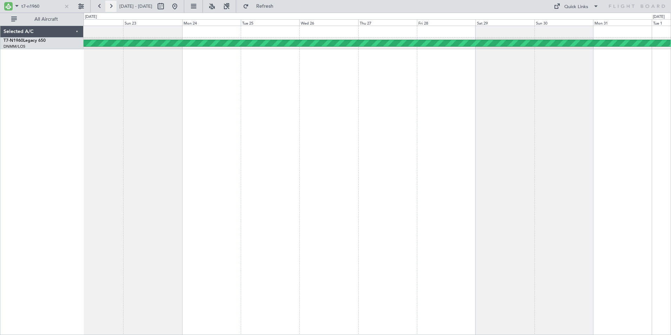
click at [110, 5] on button at bounding box center [110, 6] width 11 height 11
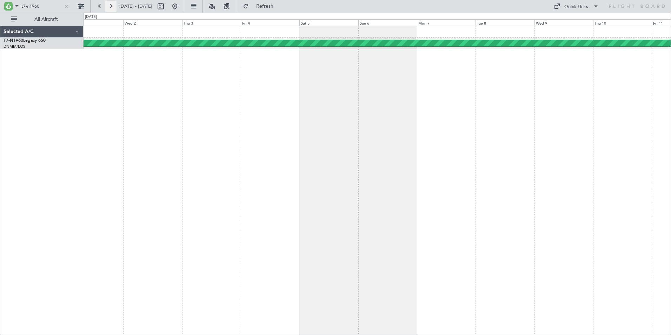
click at [110, 5] on button at bounding box center [110, 6] width 11 height 11
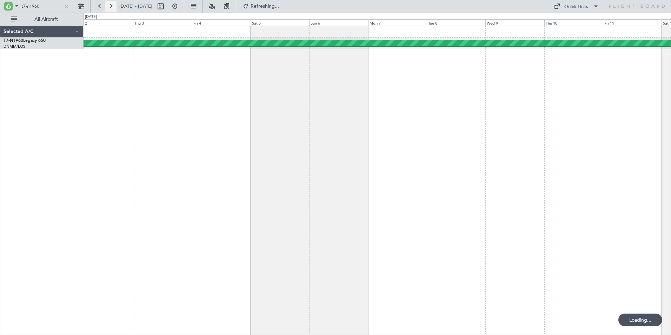
click at [110, 5] on button at bounding box center [110, 6] width 11 height 11
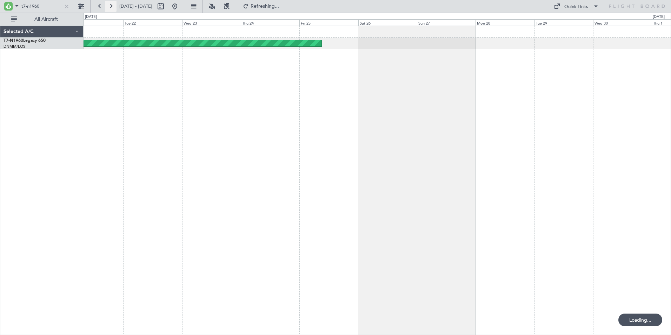
click at [110, 5] on button at bounding box center [110, 6] width 11 height 11
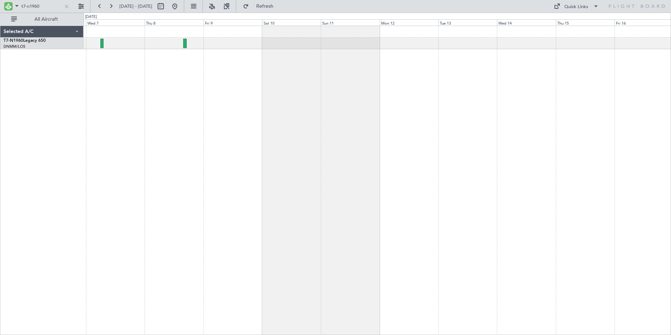
click at [172, 89] on div at bounding box center [376, 180] width 587 height 309
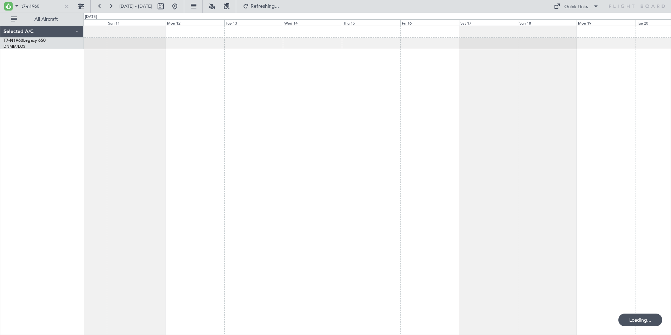
click at [151, 88] on div at bounding box center [376, 180] width 587 height 309
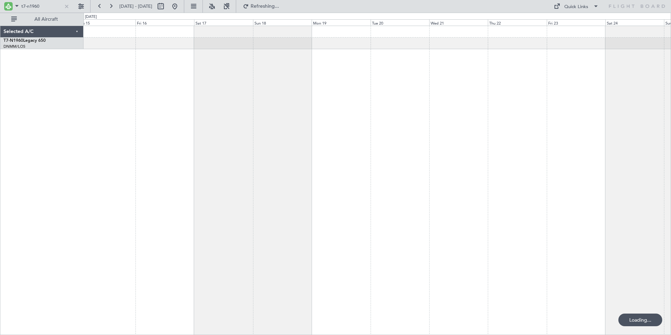
click at [200, 82] on div at bounding box center [376, 180] width 587 height 309
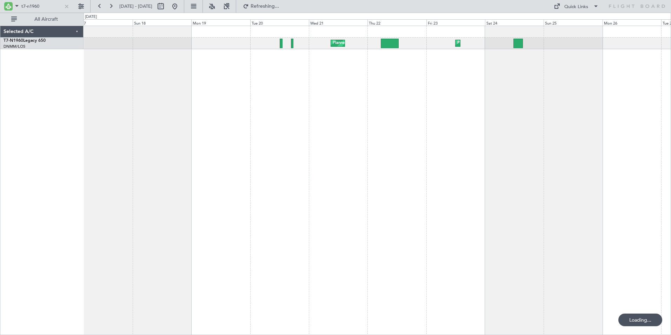
click at [286, 76] on div "Planned Maint Lagos ([PERSON_NAME]) Planned Maint [GEOGRAPHIC_DATA] ([GEOGRAPHI…" at bounding box center [376, 180] width 587 height 309
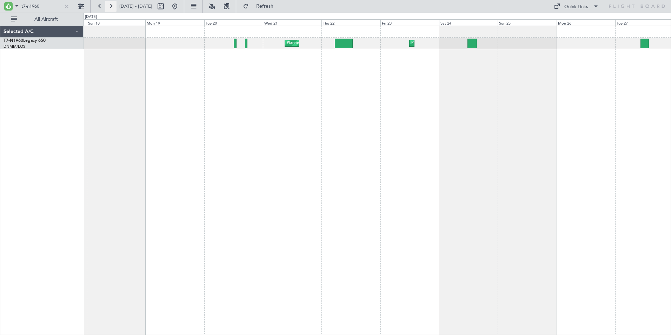
click at [111, 7] on button at bounding box center [110, 6] width 11 height 11
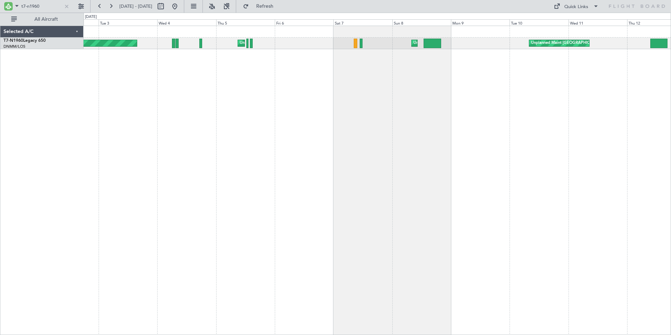
click at [239, 117] on div "Planned Maint Lagos ([PERSON_NAME]) Unplanned Maint [GEOGRAPHIC_DATA] ([PERSON_…" at bounding box center [376, 180] width 587 height 309
